Goal: Check status: Check status

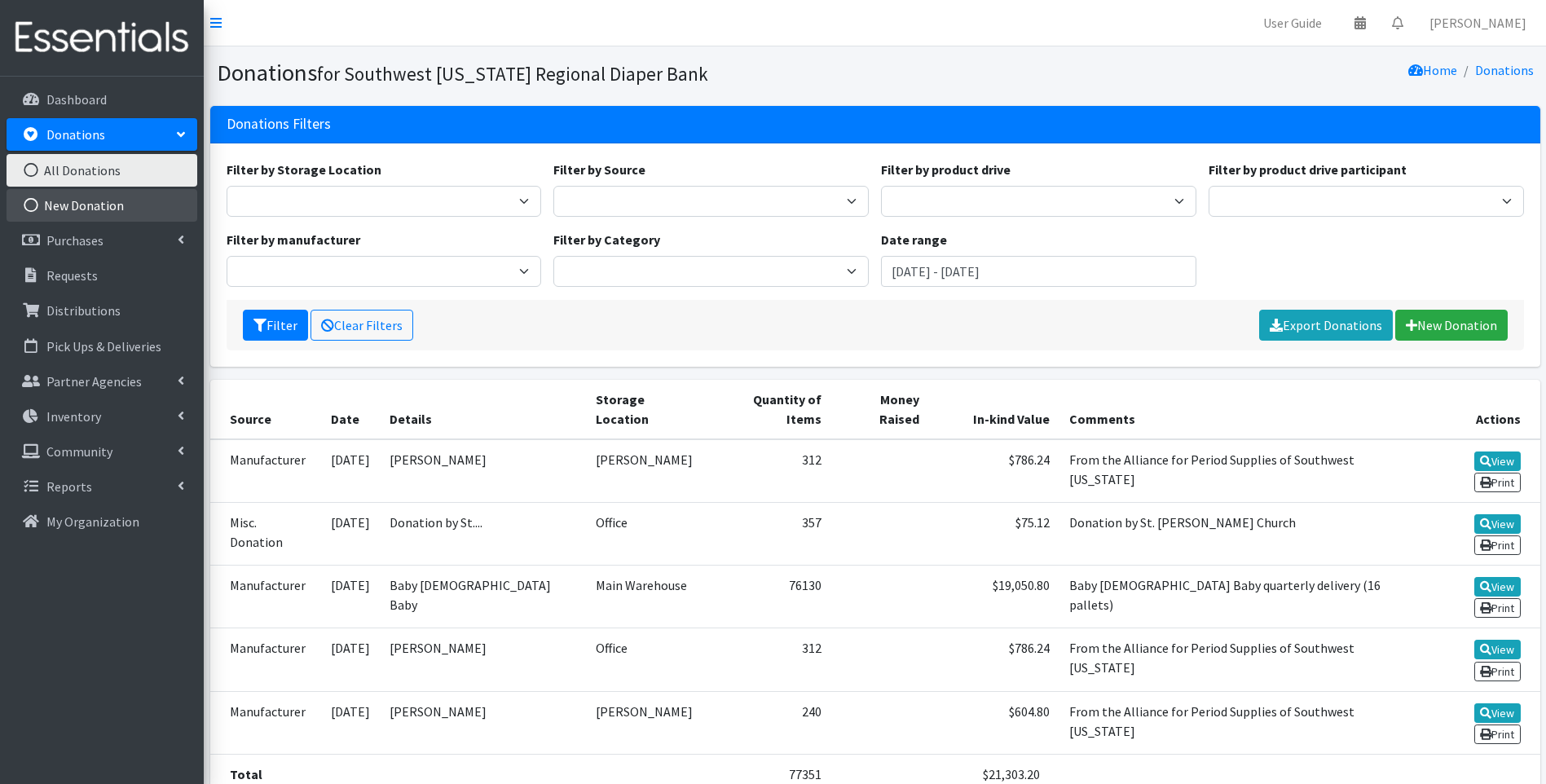
click at [108, 201] on link "New Donation" at bounding box center [102, 205] width 191 height 33
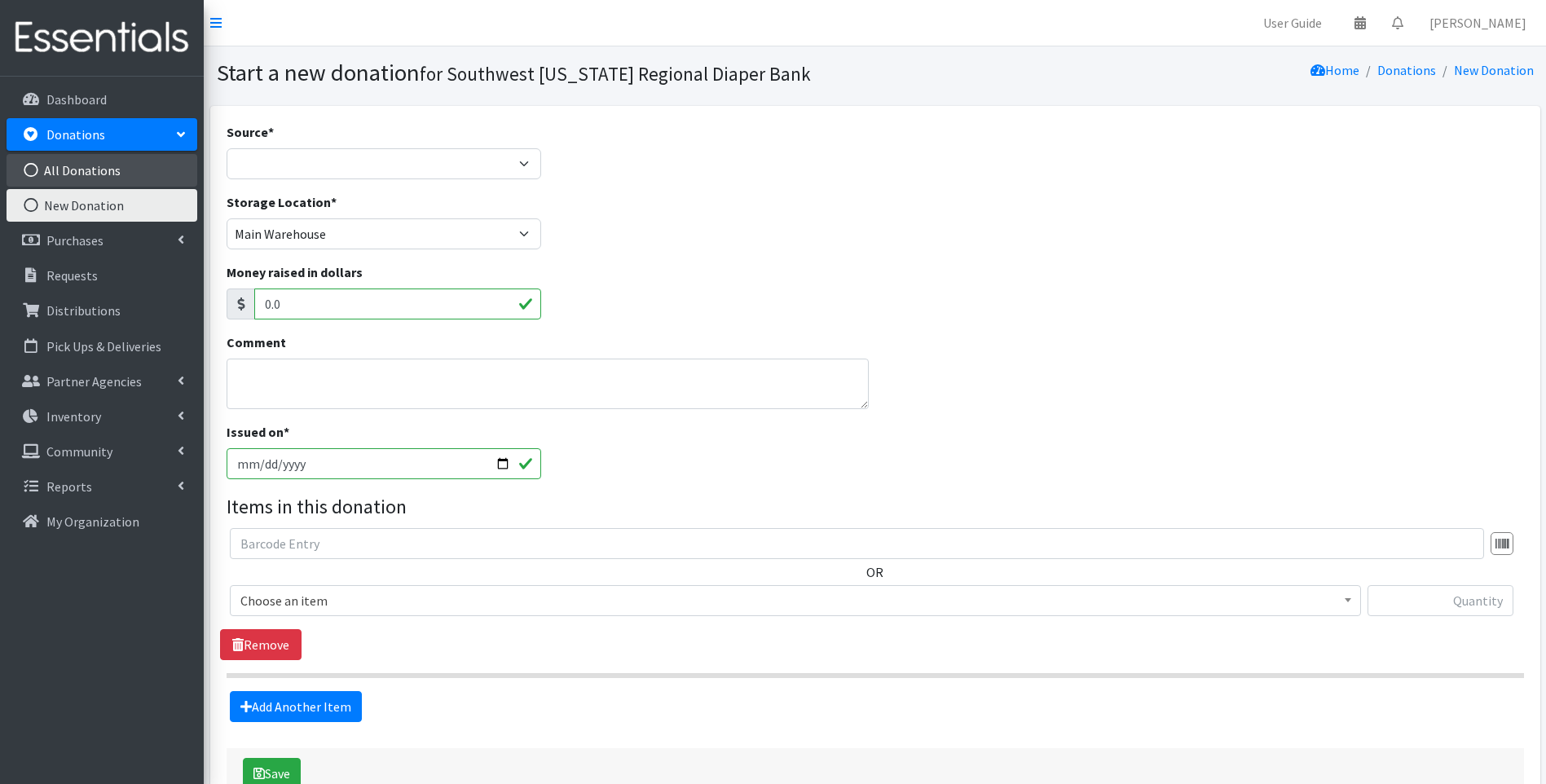
click at [104, 169] on link "All Donations" at bounding box center [102, 170] width 191 height 33
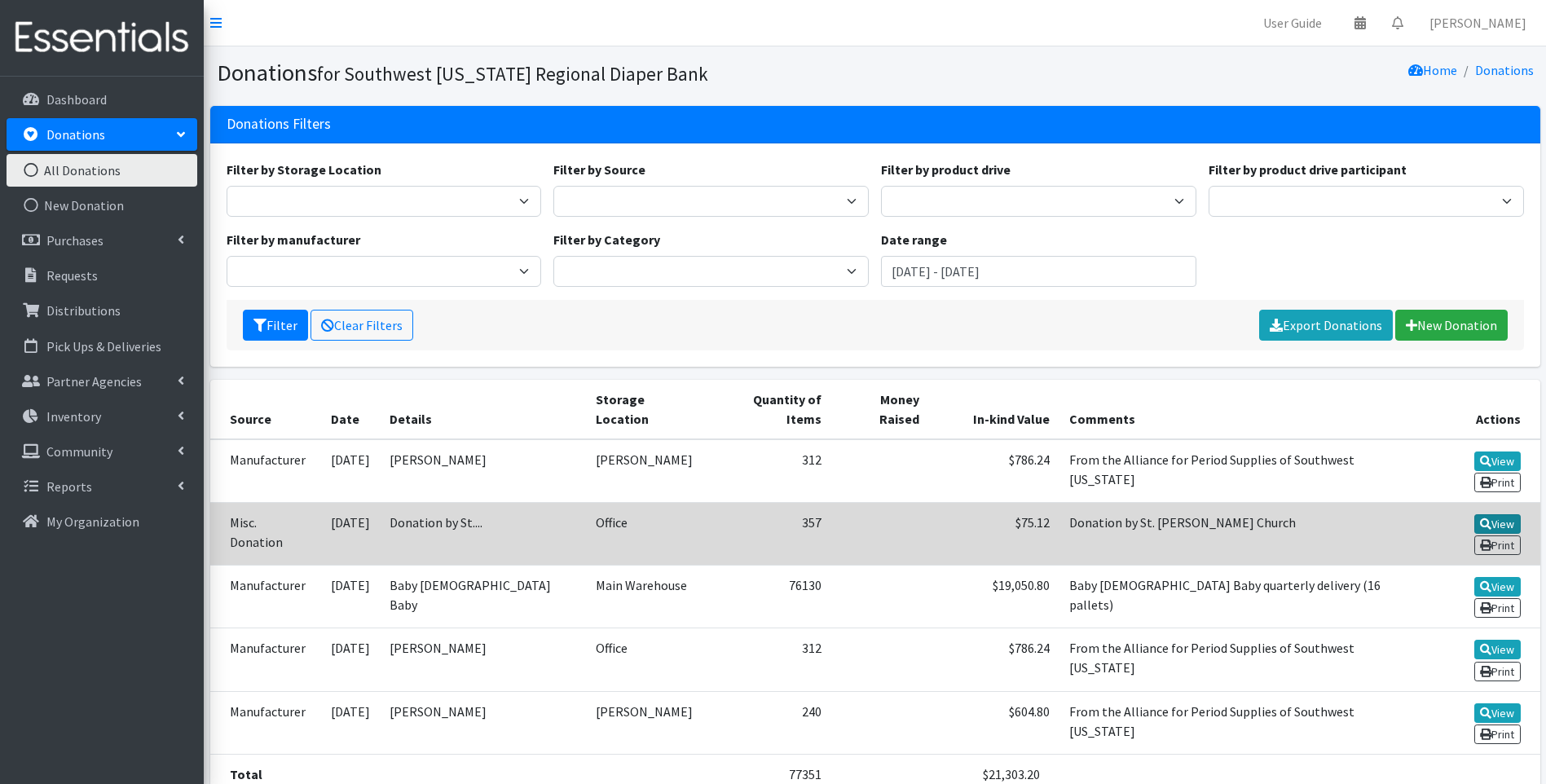
click at [1474, 514] on link "View" at bounding box center [1497, 524] width 47 height 20
click at [1480, 518] on icon at bounding box center [1485, 523] width 11 height 11
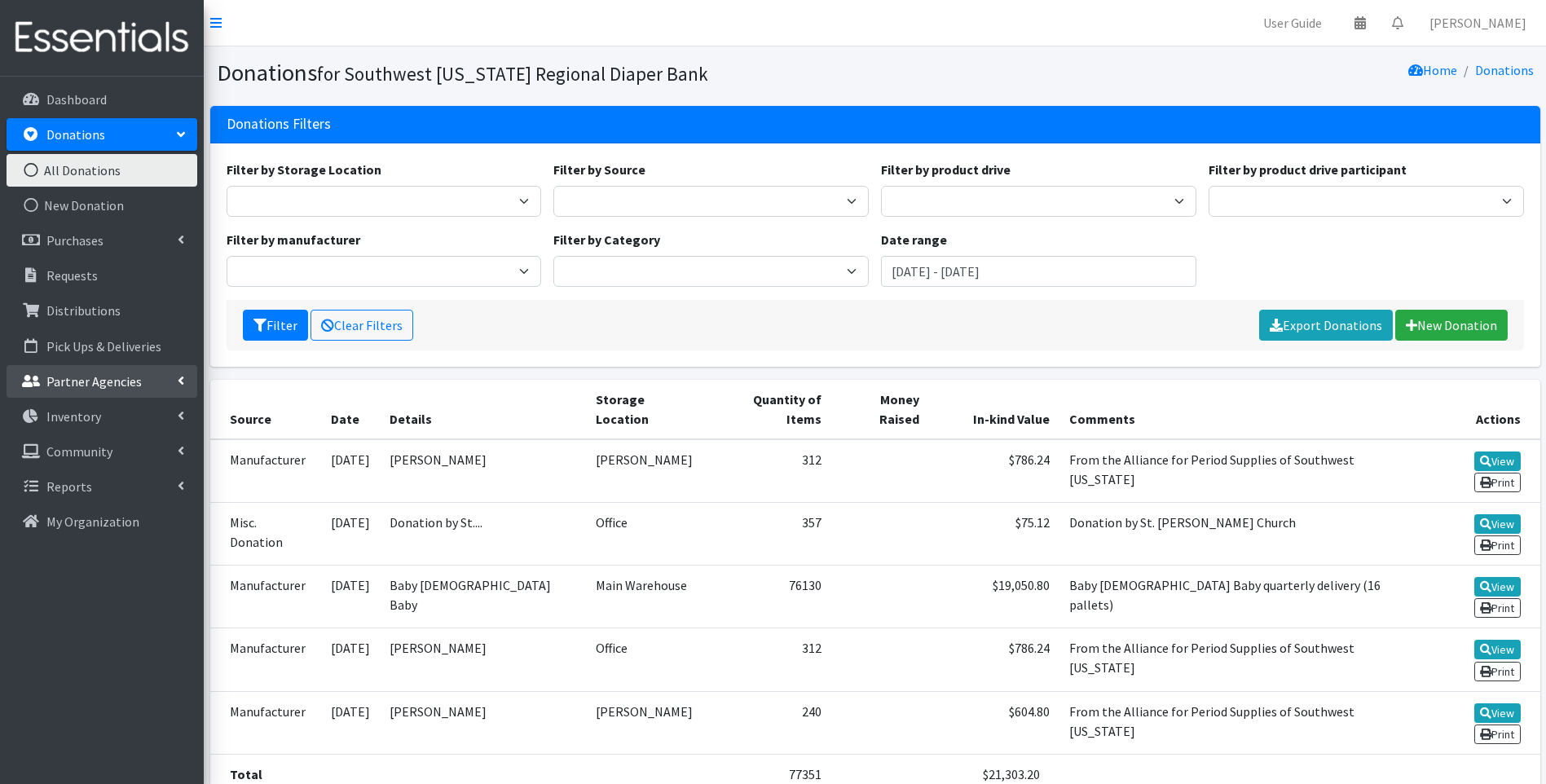
click at [82, 378] on p "Partner Agencies" at bounding box center [94, 381] width 95 height 16
click at [85, 411] on link "All Partners" at bounding box center [102, 416] width 191 height 33
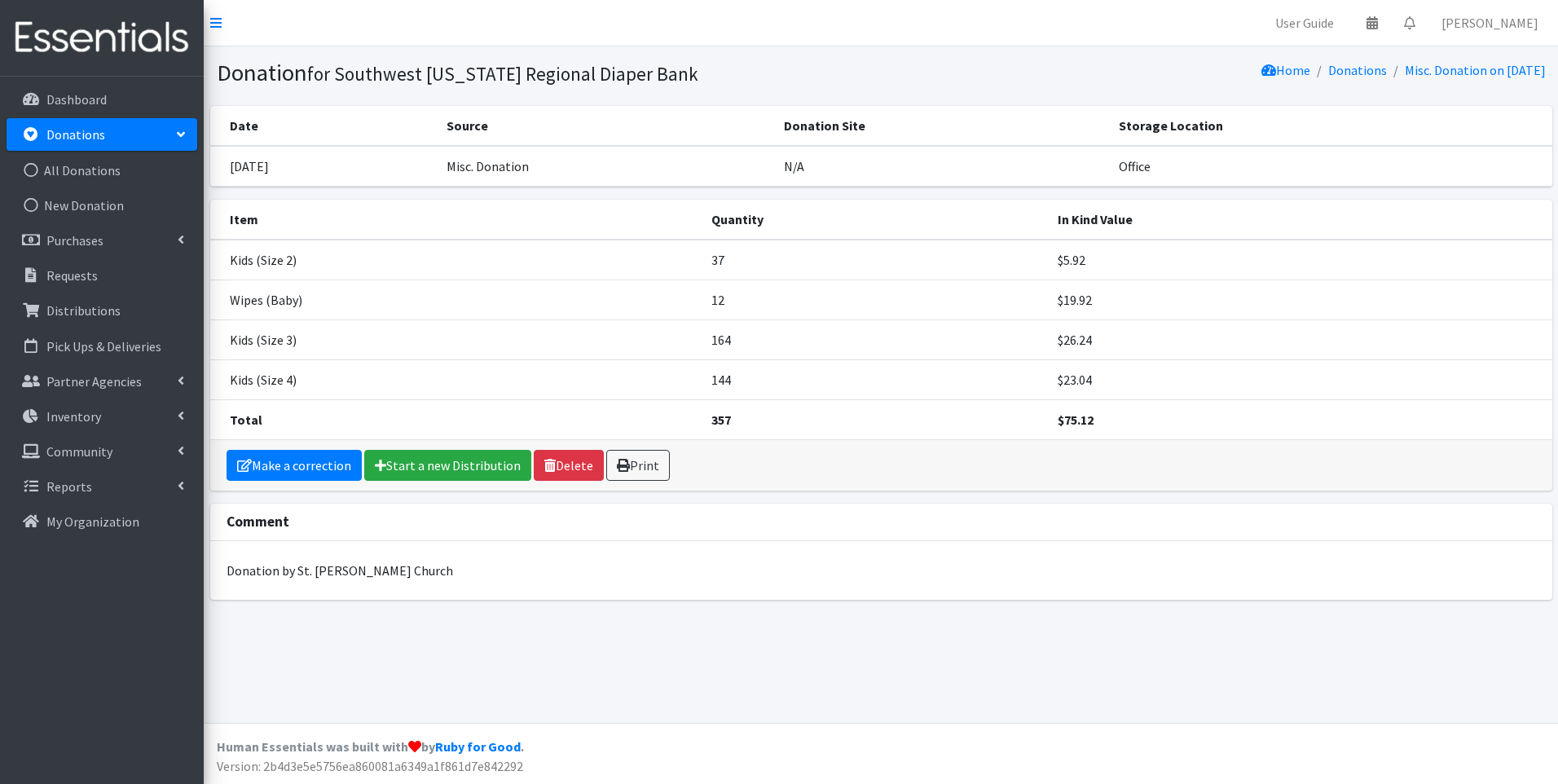
click at [459, 49] on section "Donation for Southwest [US_STATE] Regional Diaper Bank Home Donations Misc. Don…" at bounding box center [881, 77] width 1354 height 60
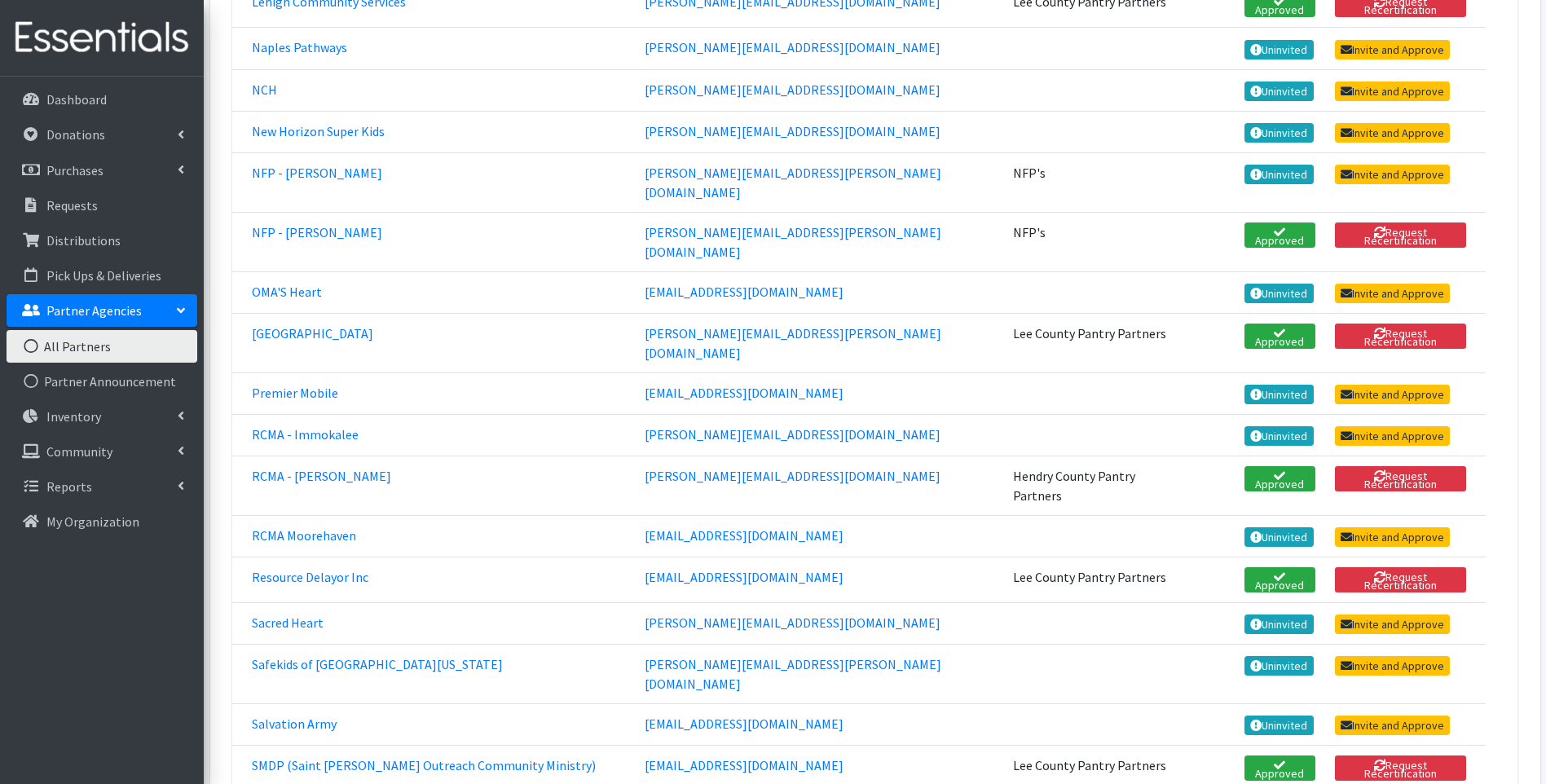
scroll to position [3367, 0]
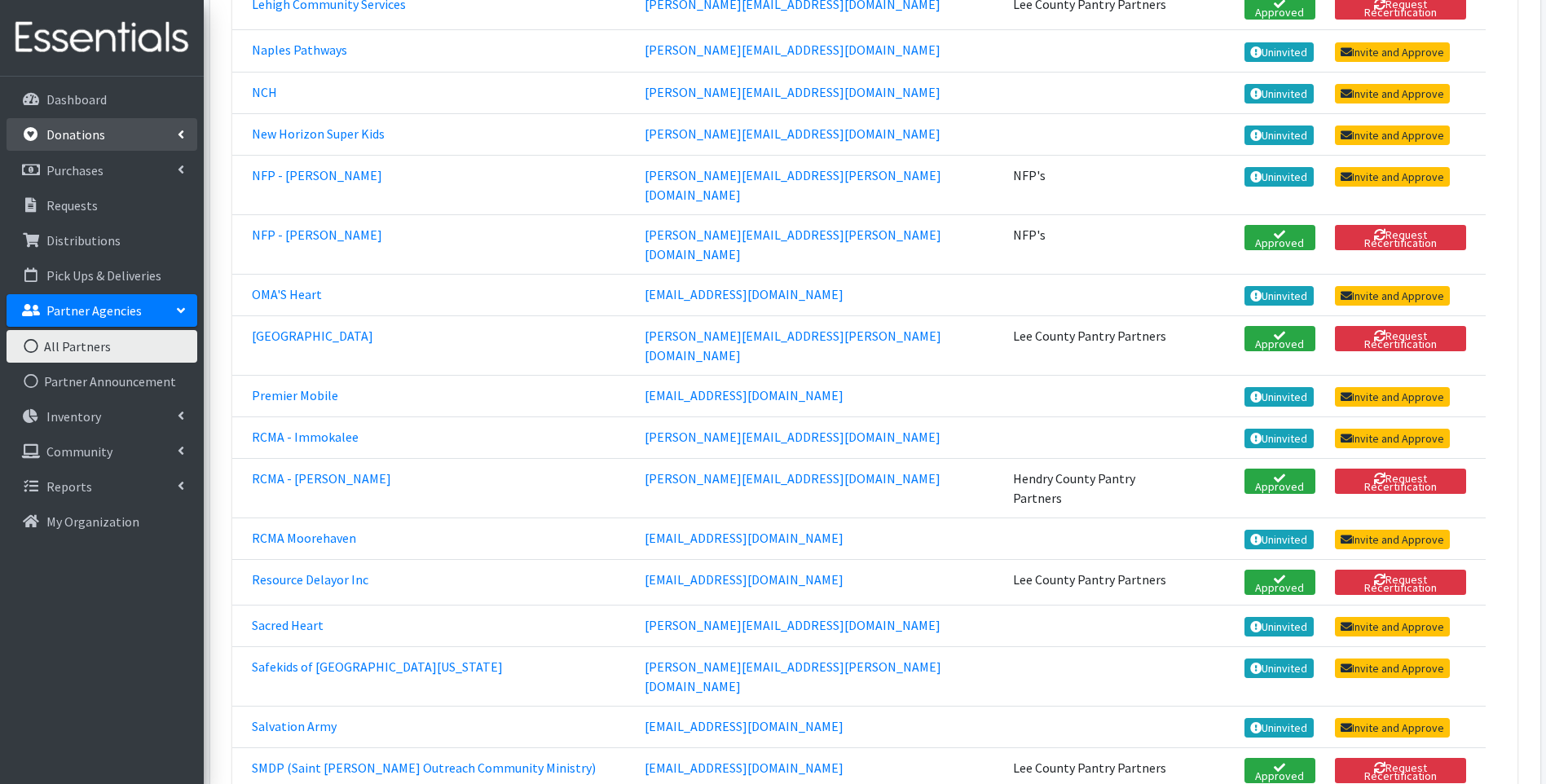
click at [85, 133] on p "Donations" at bounding box center [76, 134] width 59 height 16
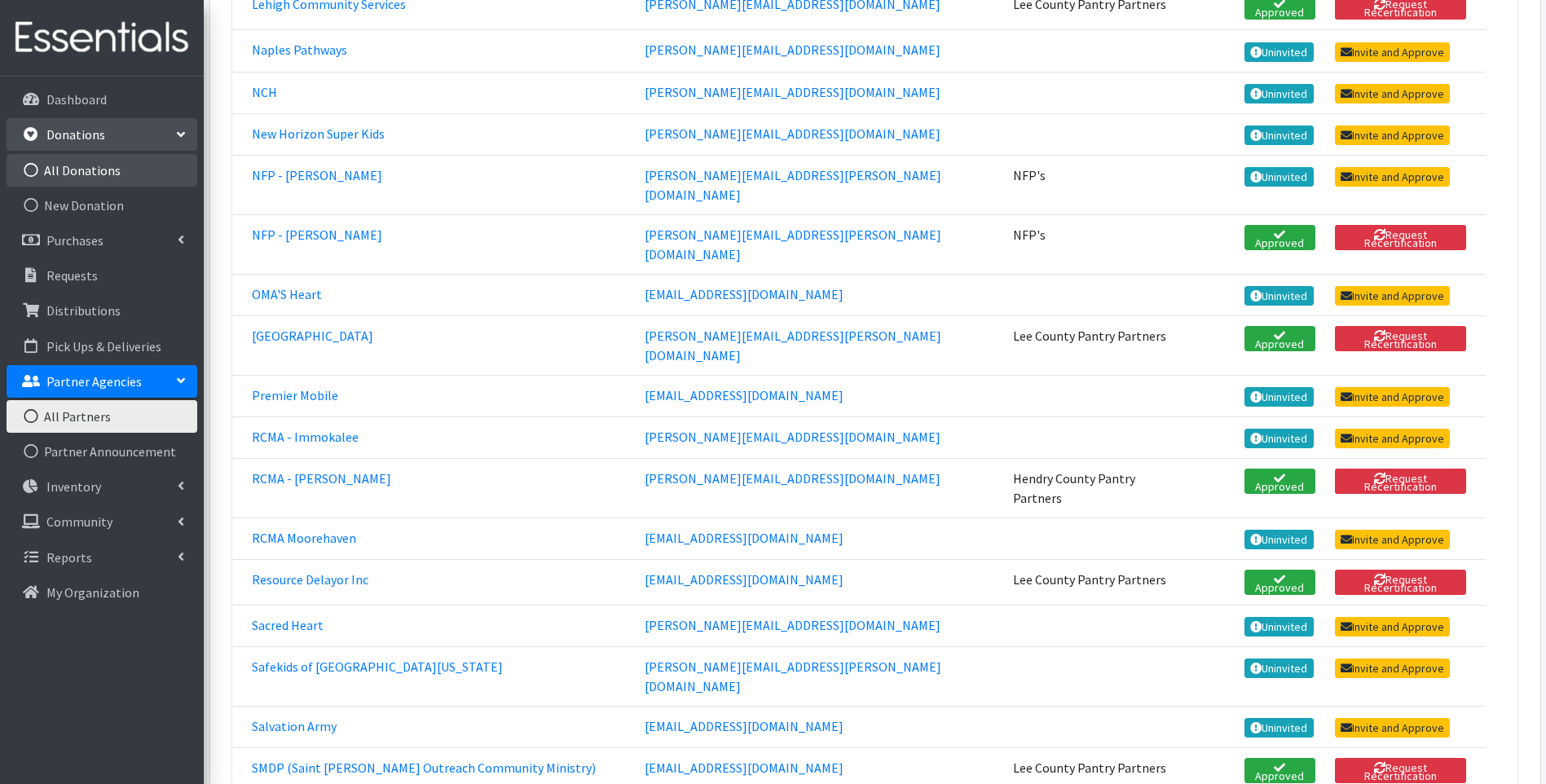
click at [78, 165] on link "All Donations" at bounding box center [102, 170] width 191 height 33
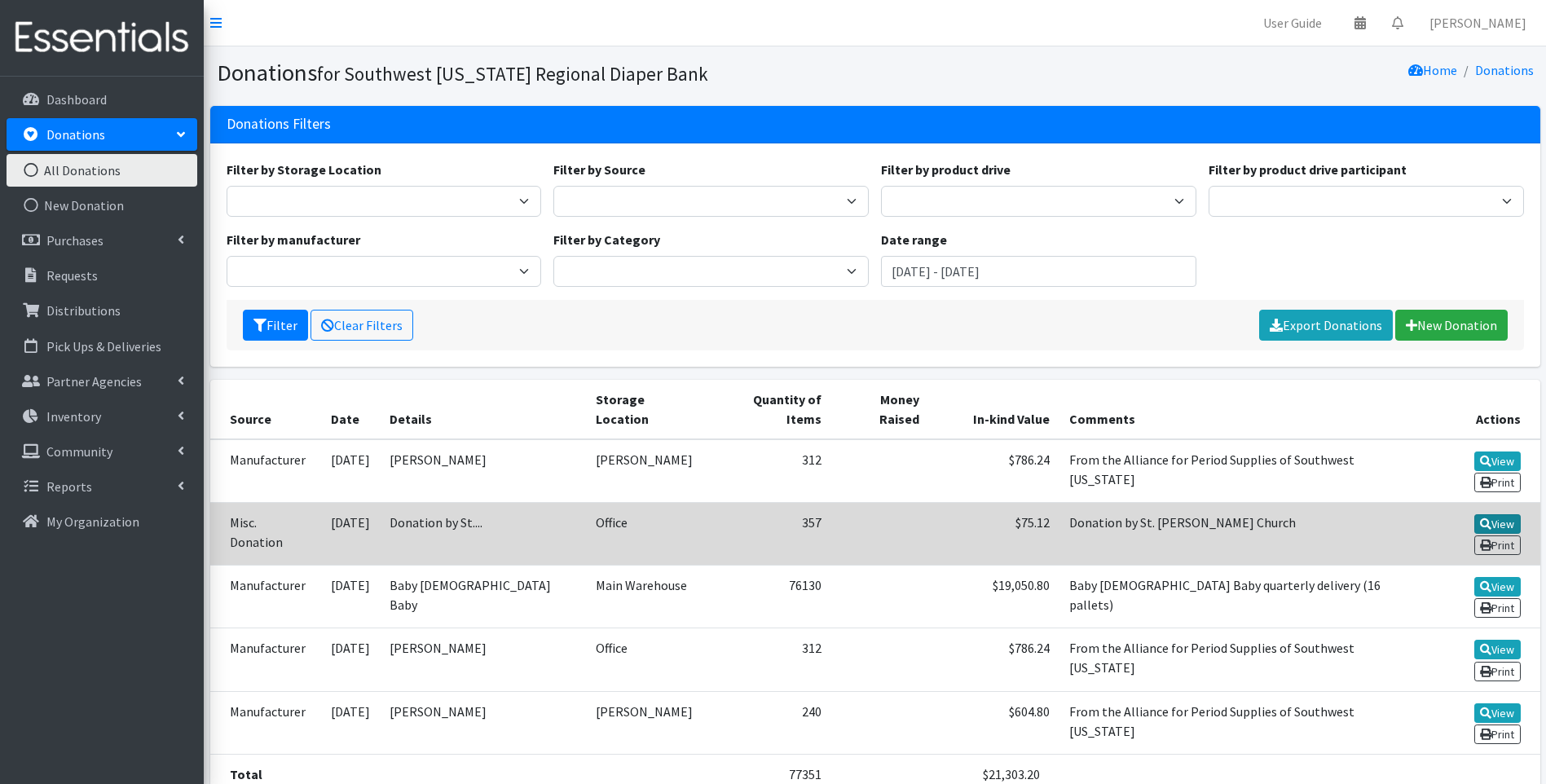
click at [1474, 514] on link "View" at bounding box center [1497, 524] width 47 height 20
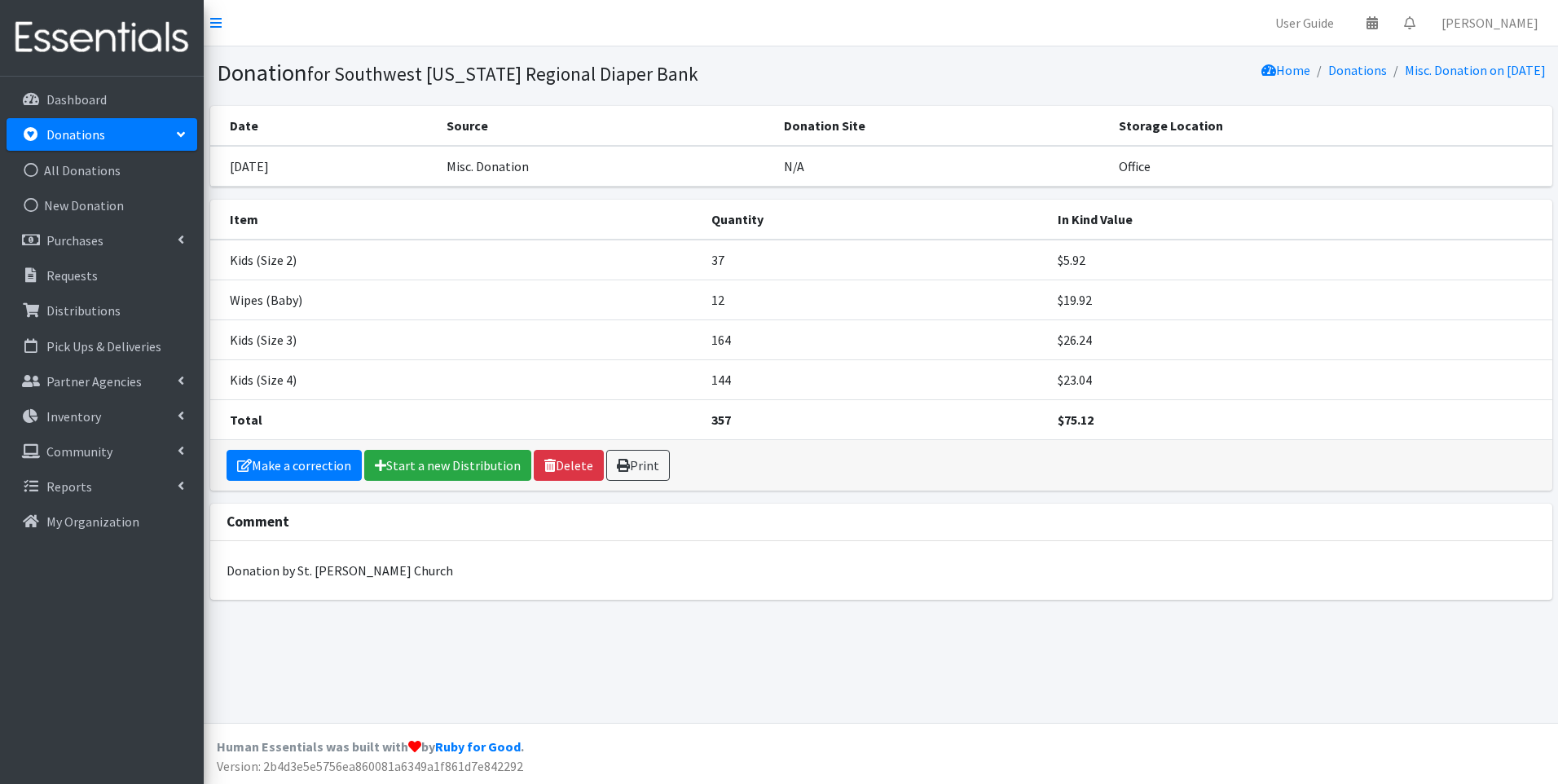
click at [47, 41] on img at bounding box center [102, 38] width 191 height 55
